Goal: Task Accomplishment & Management: Use online tool/utility

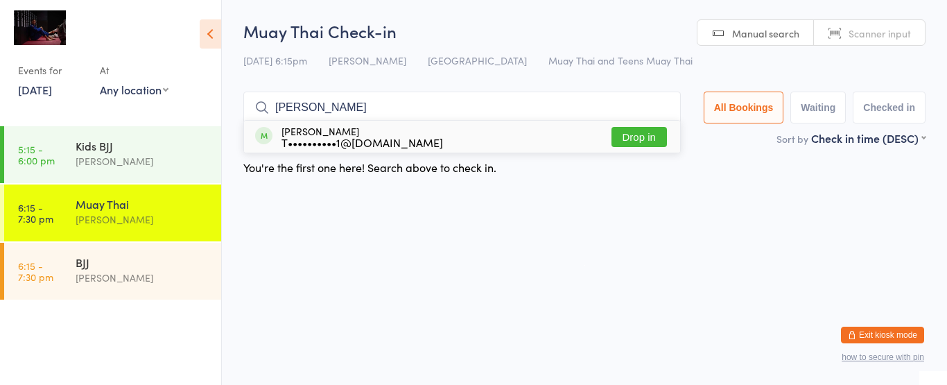
type input "[PERSON_NAME]"
click at [337, 137] on div "T••••••••••1@[DOMAIN_NAME]" at bounding box center [363, 142] width 162 height 11
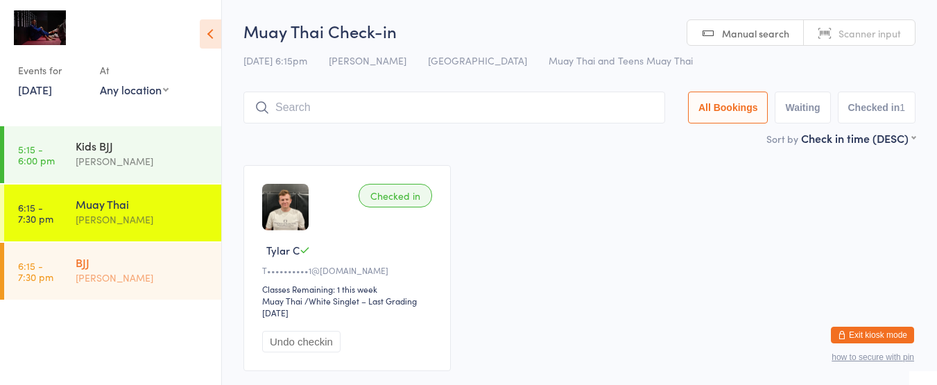
click at [80, 277] on div "[PERSON_NAME]" at bounding box center [143, 278] width 134 height 16
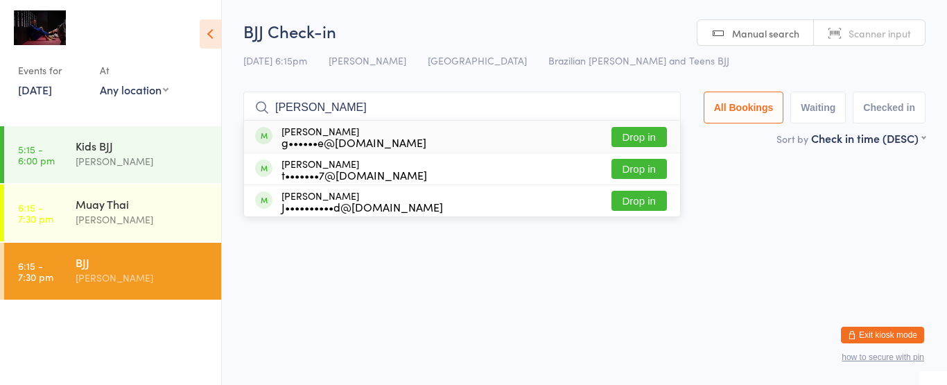
type input "[PERSON_NAME]"
click at [369, 138] on div "g••••••e@[DOMAIN_NAME]" at bounding box center [354, 142] width 145 height 11
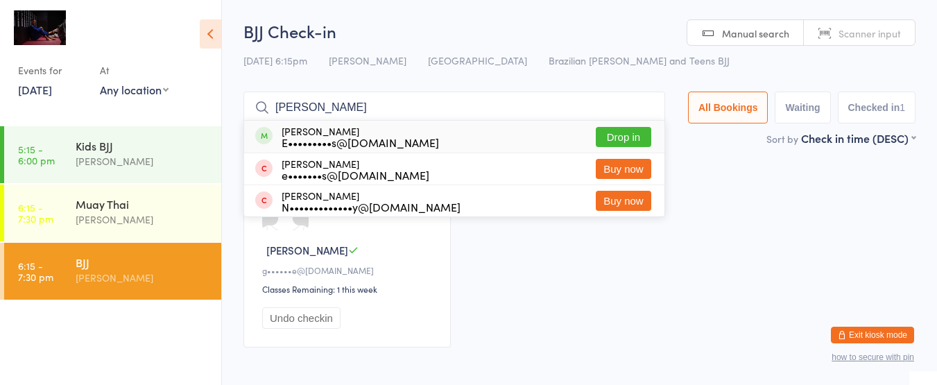
type input "[PERSON_NAME]"
click at [365, 146] on div "E•••••••••s@[DOMAIN_NAME]" at bounding box center [360, 142] width 157 height 11
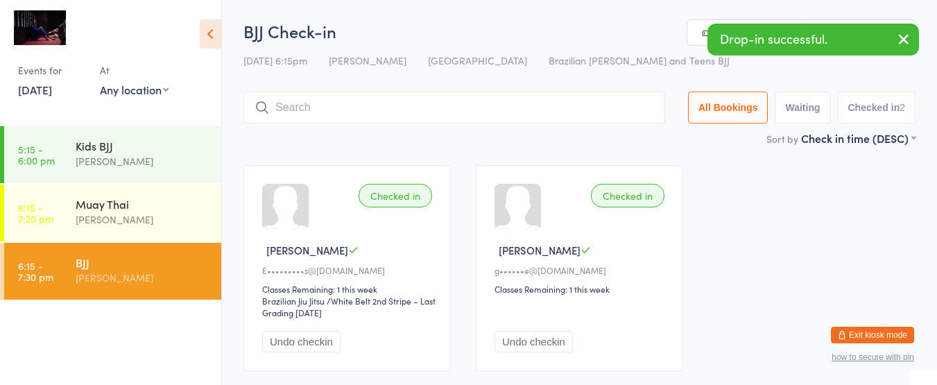
click at [370, 116] on input "search" at bounding box center [454, 108] width 422 height 32
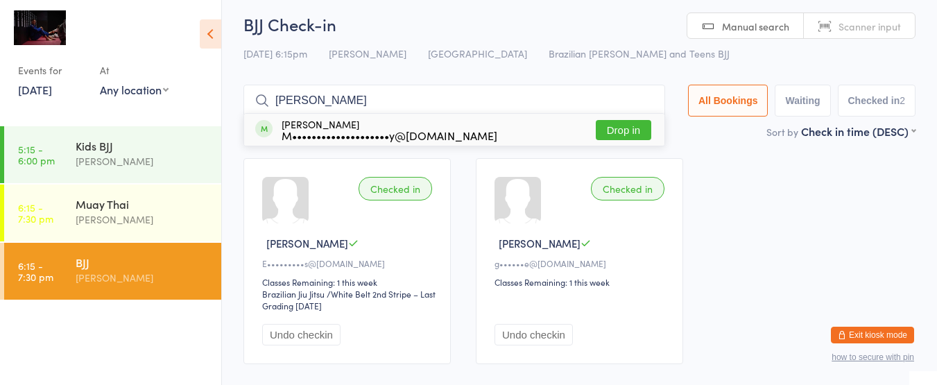
type input "[PERSON_NAME]"
click at [361, 130] on div "M••••••••••••••••••••y@[DOMAIN_NAME]" at bounding box center [390, 135] width 216 height 11
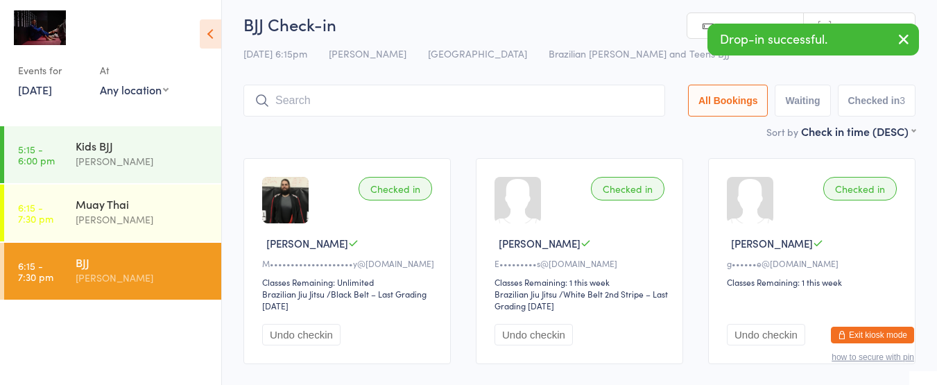
type input "a"
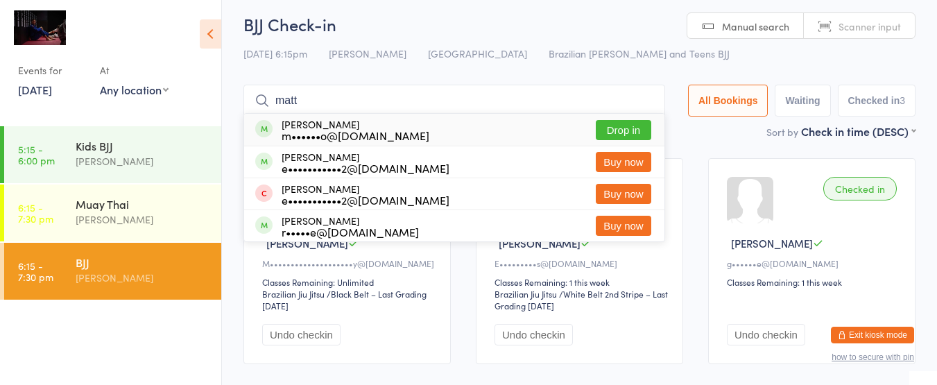
type input "matt"
click at [361, 137] on div "m••••••o@[DOMAIN_NAME]" at bounding box center [356, 135] width 148 height 11
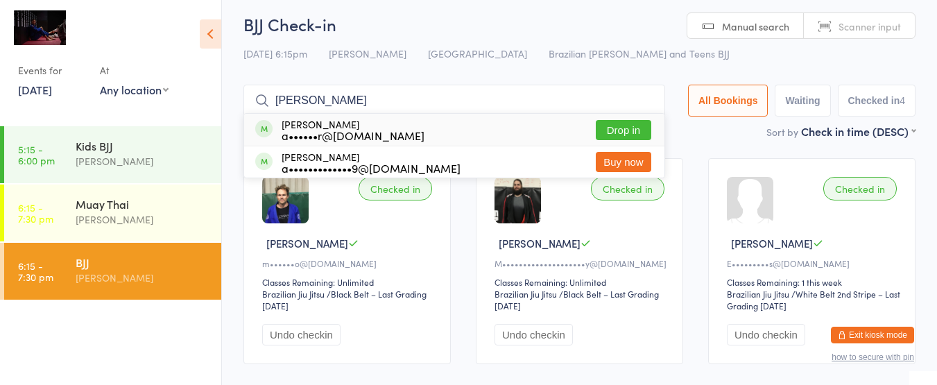
type input "[PERSON_NAME]"
click at [361, 136] on div "a••••••r@[DOMAIN_NAME]" at bounding box center [353, 135] width 143 height 11
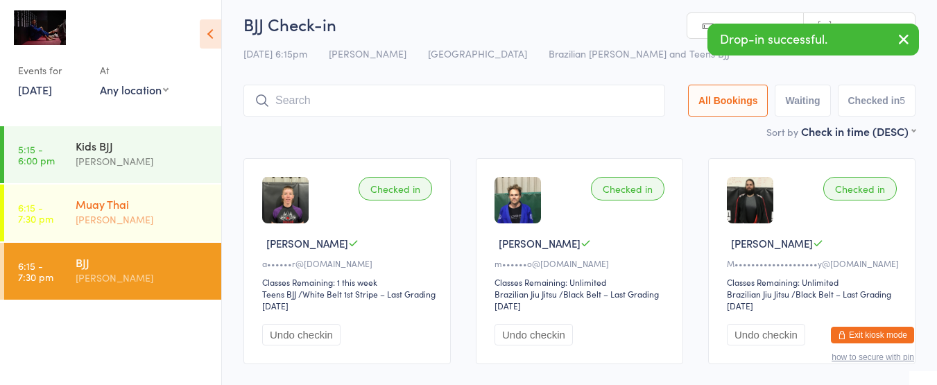
click at [129, 204] on div "Muay Thai" at bounding box center [143, 203] width 134 height 15
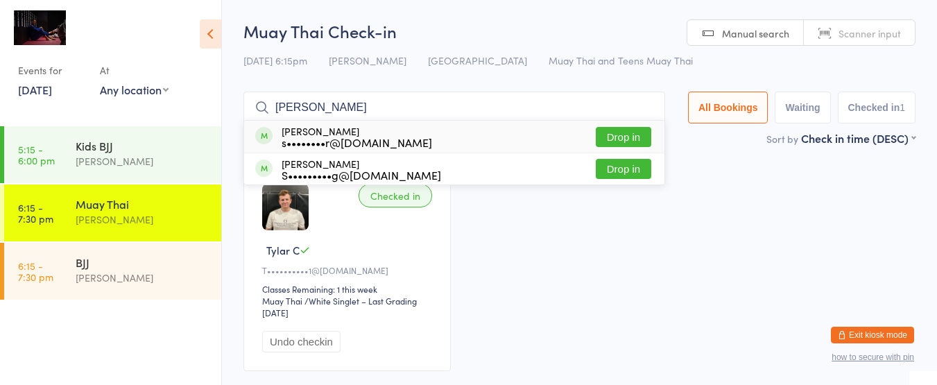
type input "[PERSON_NAME]"
click at [401, 138] on div "s••••••••r@[DOMAIN_NAME]" at bounding box center [357, 142] width 150 height 11
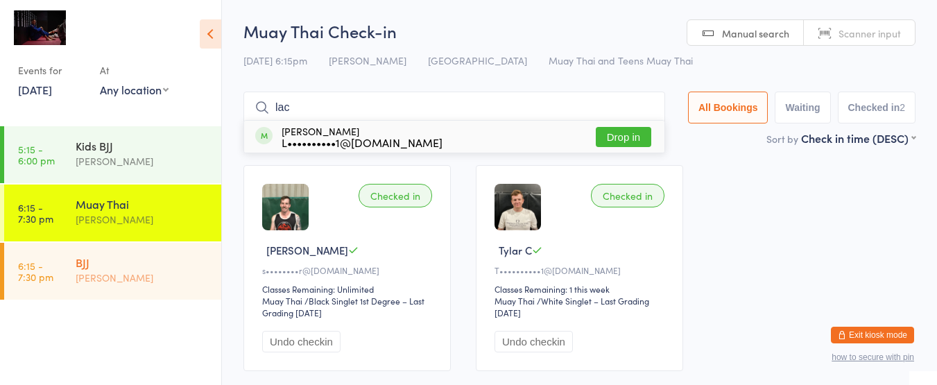
type input "lac"
click at [118, 257] on div "BJJ" at bounding box center [143, 261] width 134 height 15
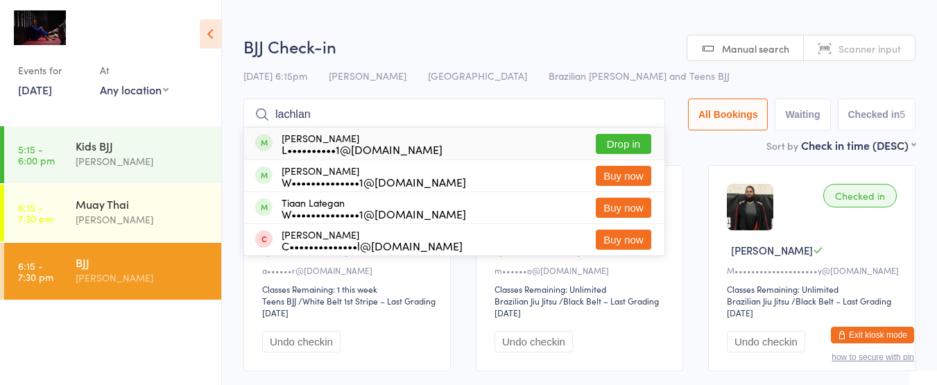
type input "lachlan"
click at [312, 144] on div "L••••••••••1@[DOMAIN_NAME]" at bounding box center [362, 149] width 161 height 11
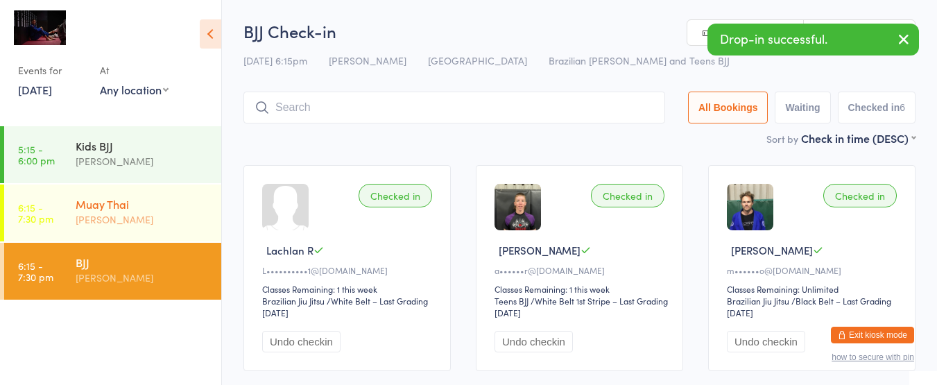
click at [155, 199] on div "Muay Thai" at bounding box center [143, 203] width 134 height 15
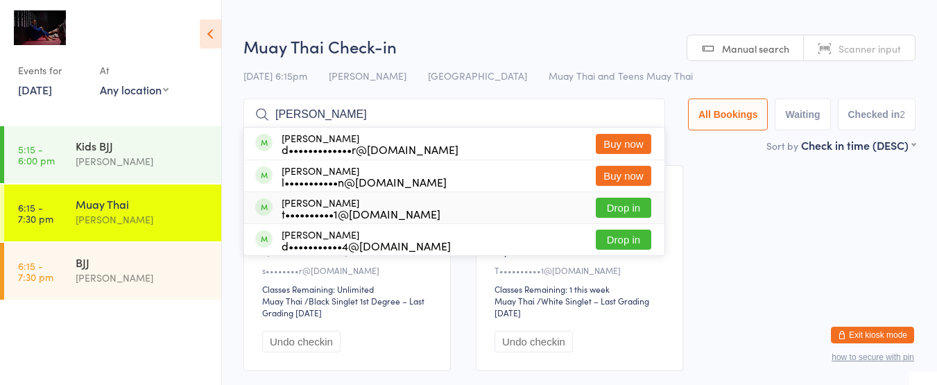
type input "[PERSON_NAME]"
click at [374, 209] on div "t••••••••••1@[DOMAIN_NAME]" at bounding box center [361, 213] width 159 height 11
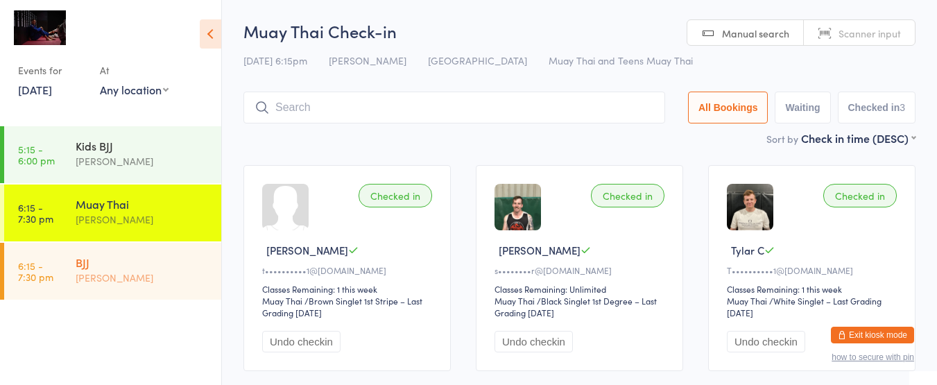
click at [72, 259] on link "6:15 - 7:30 pm [PERSON_NAME]" at bounding box center [112, 271] width 217 height 57
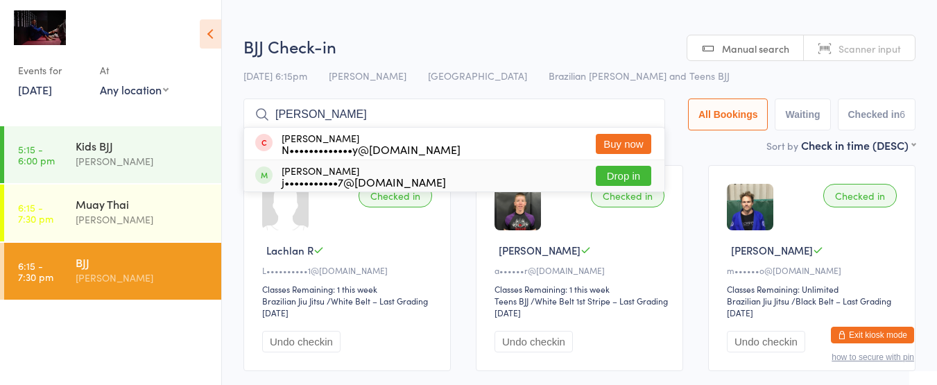
type input "[PERSON_NAME]"
click at [605, 175] on button "Drop in" at bounding box center [623, 176] width 55 height 20
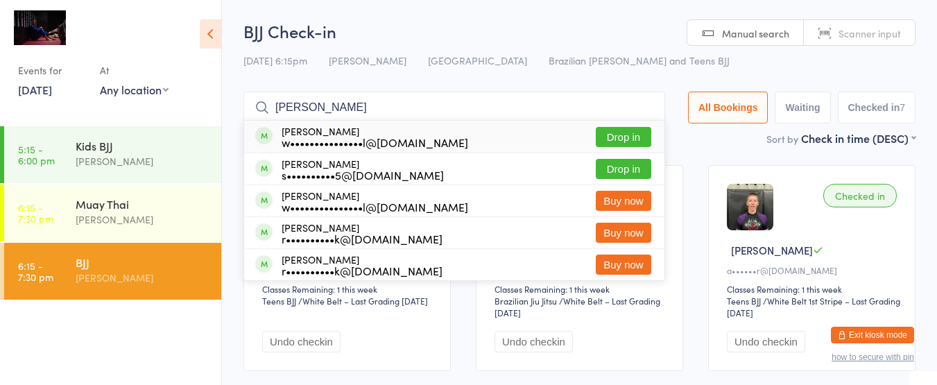
type input "[PERSON_NAME]"
click at [607, 141] on button "Drop in" at bounding box center [623, 137] width 55 height 20
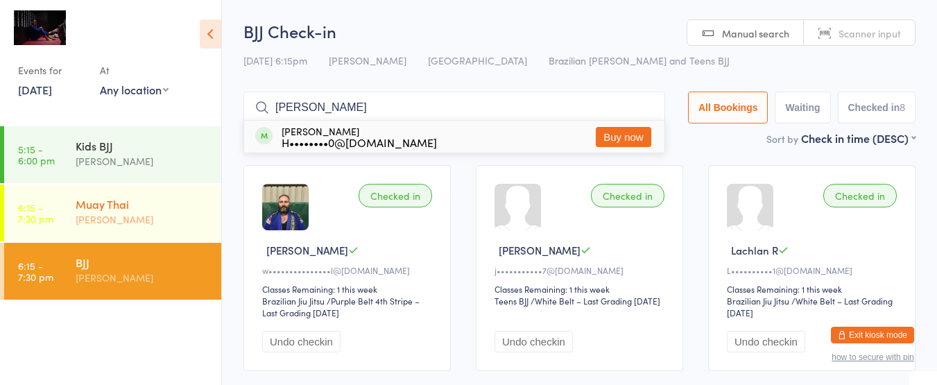
type input "[PERSON_NAME]"
click at [157, 221] on div "[PERSON_NAME]" at bounding box center [143, 219] width 134 height 16
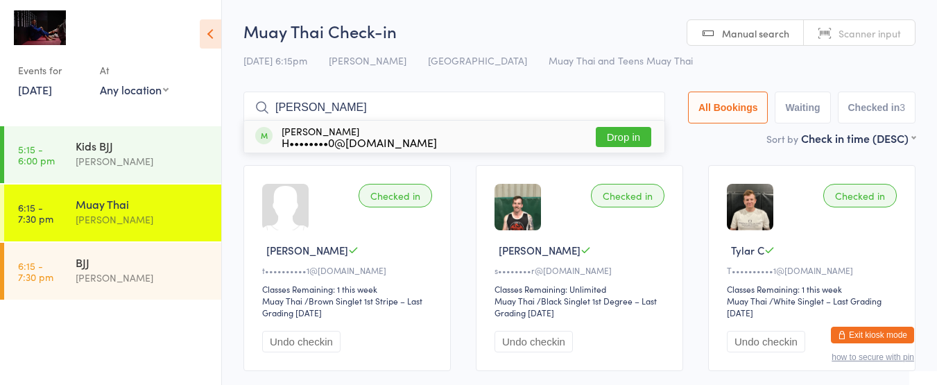
type input "[PERSON_NAME]"
click at [321, 137] on div "H••••••••0@[DOMAIN_NAME]" at bounding box center [359, 142] width 155 height 11
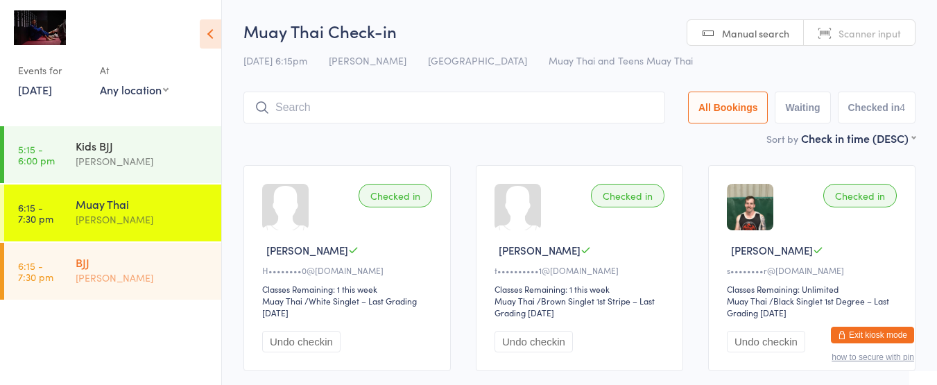
click at [114, 257] on div "BJJ" at bounding box center [143, 261] width 134 height 15
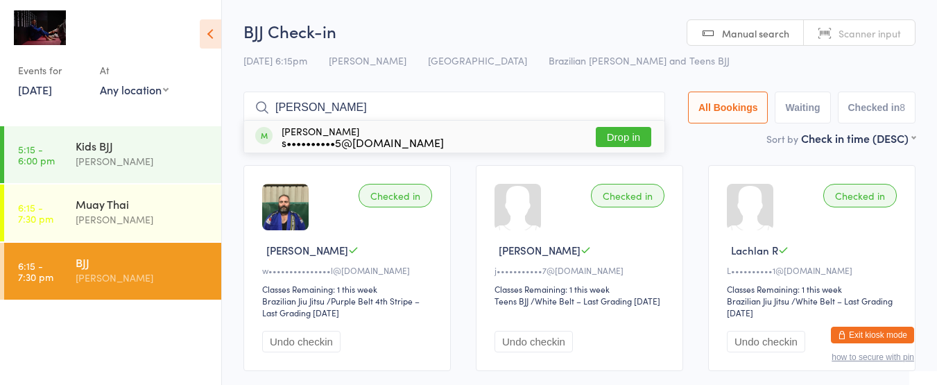
type input "[PERSON_NAME]"
click at [632, 139] on button "Drop in" at bounding box center [623, 137] width 55 height 20
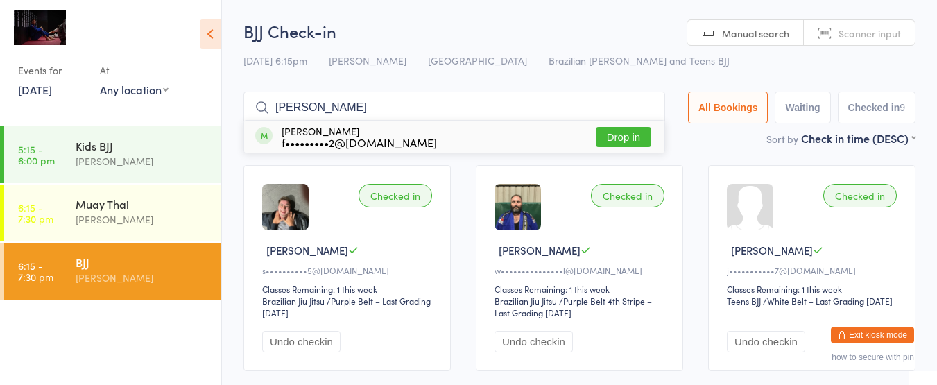
type input "[PERSON_NAME]"
click at [607, 139] on button "Drop in" at bounding box center [623, 137] width 55 height 20
